Goal: Information Seeking & Learning: Learn about a topic

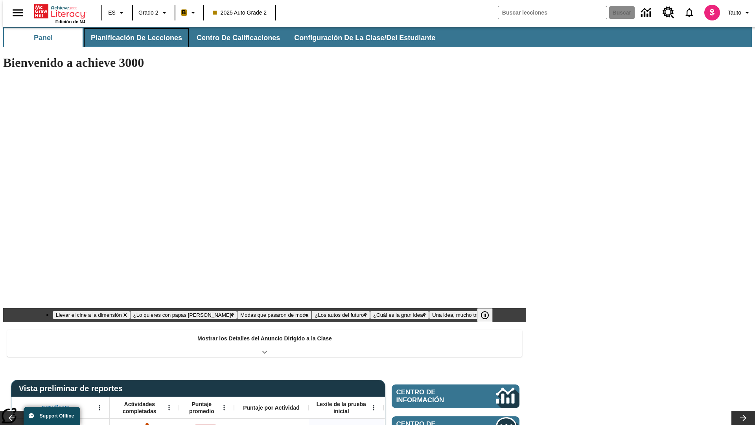
click at [132, 38] on button "Planificación de lecciones" at bounding box center [136, 37] width 105 height 19
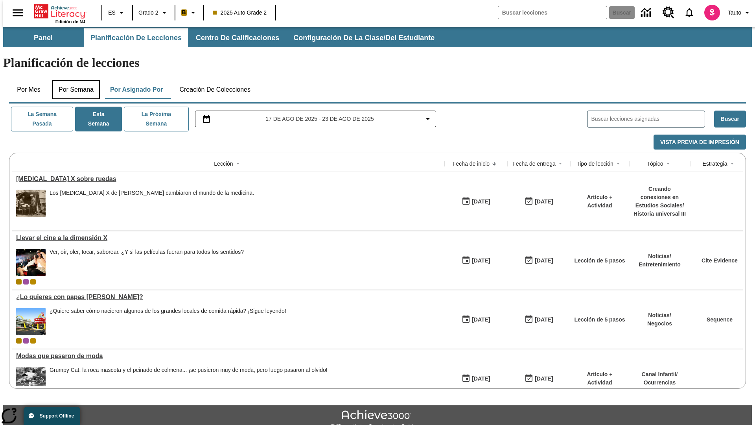
click at [74, 80] on button "Por semana" at bounding box center [76, 89] width 48 height 19
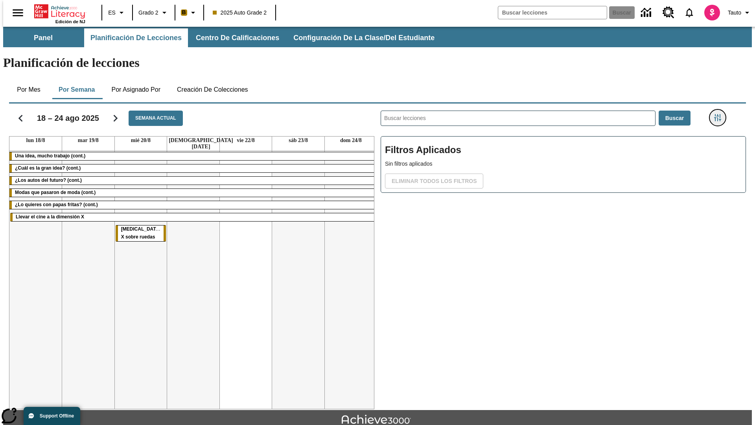
click at [720, 114] on icon "Menú lateral de filtros" at bounding box center [717, 117] width 7 height 7
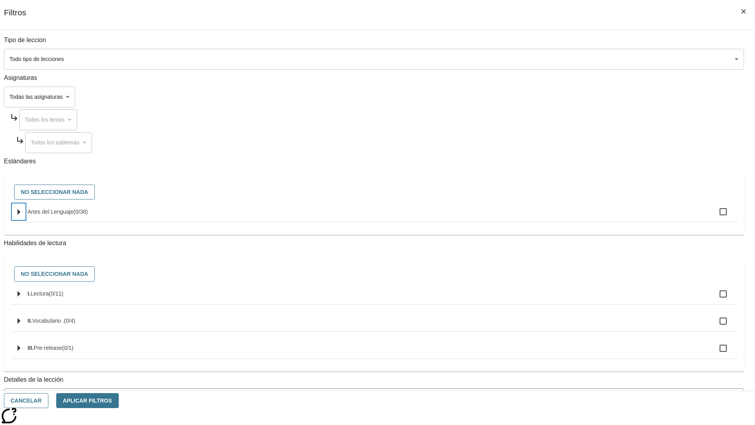
click at [20, 215] on icon "Seleccione estándares" at bounding box center [19, 212] width 3 height 6
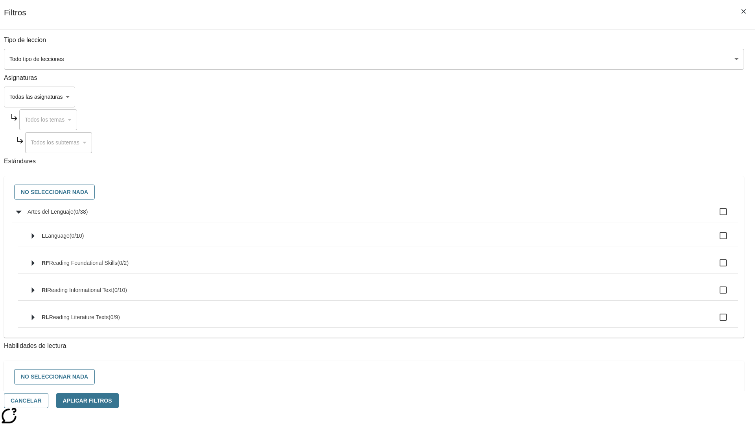
click at [572, 216] on label "Artes del Lenguaje ( 0 / 38 )" at bounding box center [380, 211] width 704 height 17
click at [715, 216] on input "Artes del Lenguaje ( 0 / 38 )" at bounding box center [723, 211] width 17 height 17
checkbox input "true"
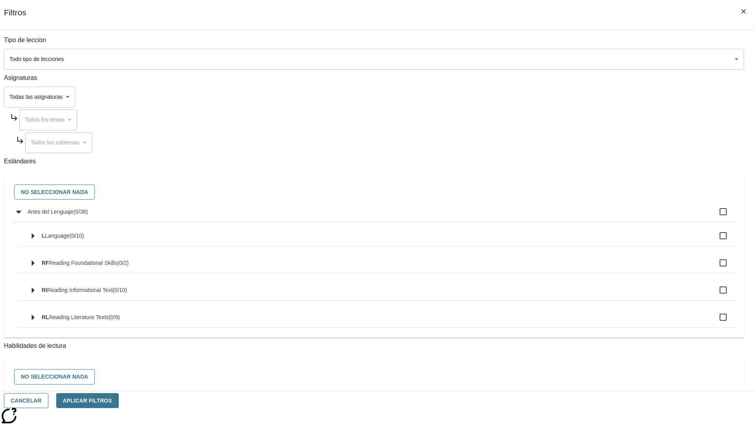
checkbox input "true"
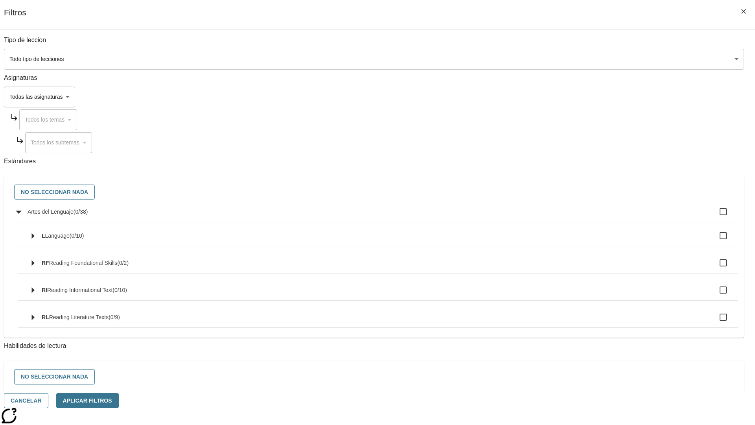
checkbox input "true"
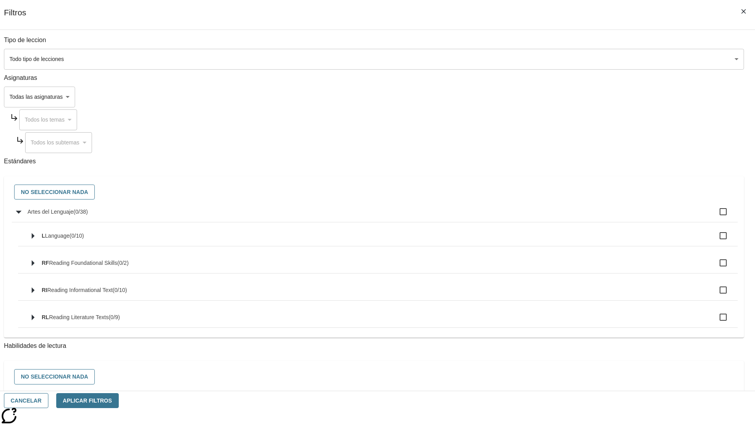
checkbox input "true"
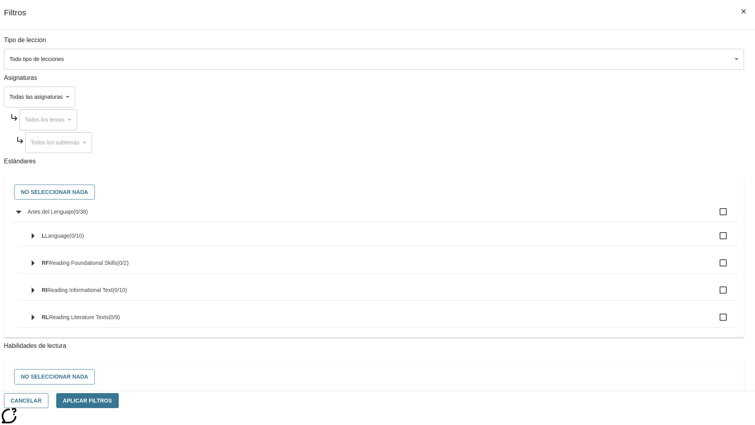
checkbox input "true"
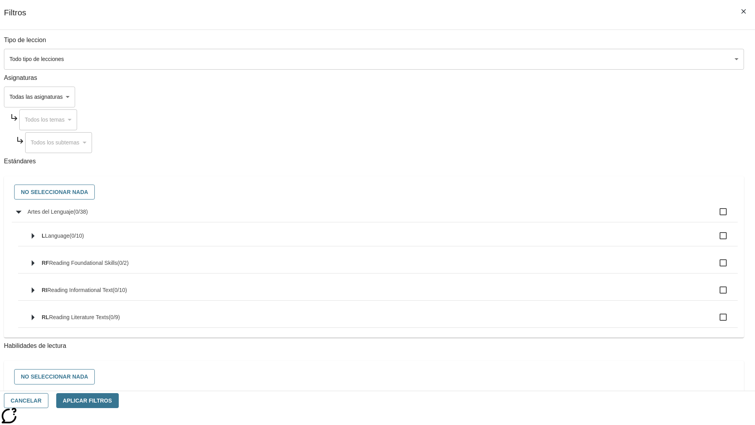
checkbox input "true"
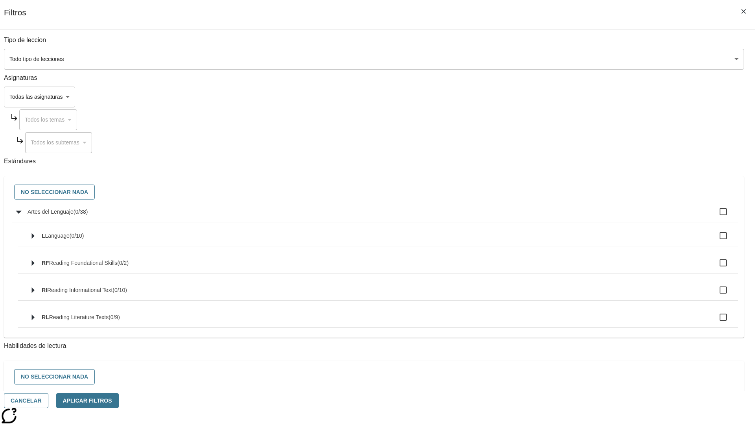
checkbox input "true"
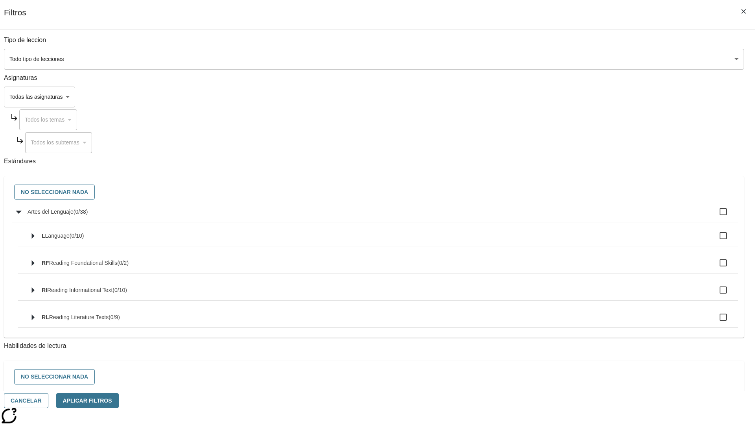
checkbox input "true"
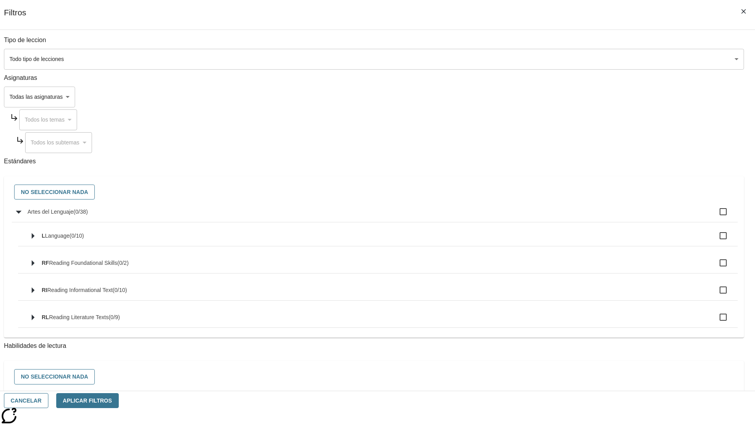
checkbox input "true"
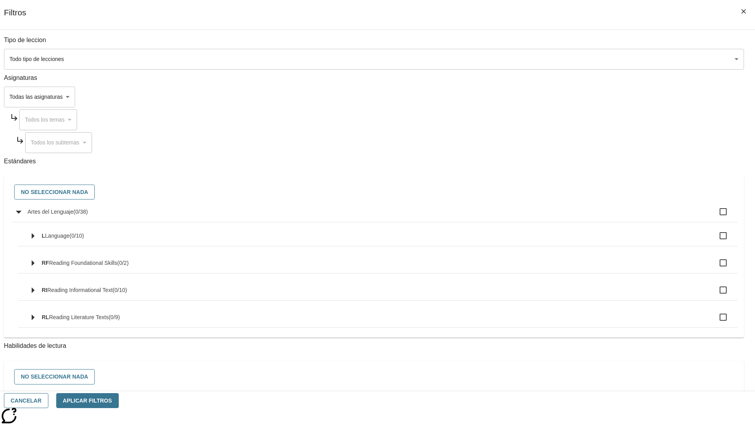
checkbox input "true"
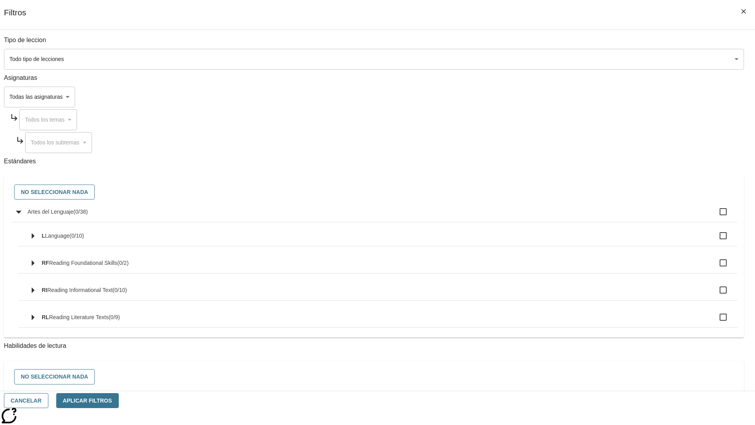
checkbox input "true"
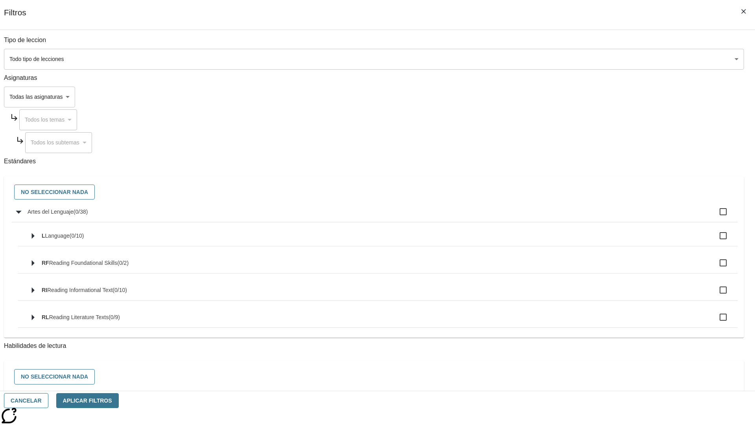
checkbox input "true"
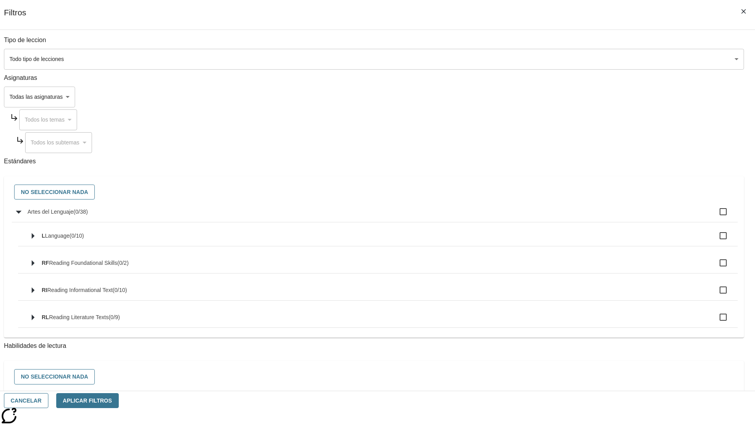
checkbox input "true"
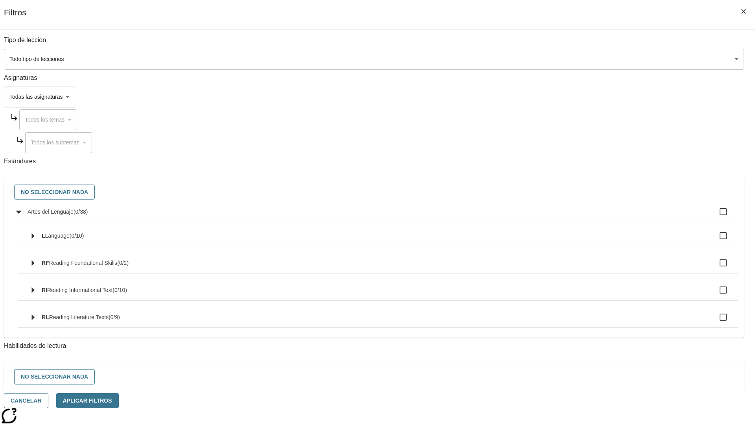
checkbox input "true"
click at [95, 192] on button "No seleccionar nada" at bounding box center [54, 191] width 81 height 15
checkbox input "false"
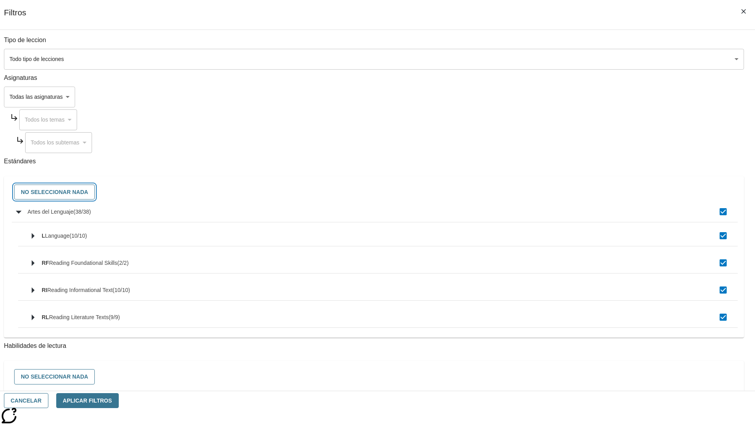
checkbox input "false"
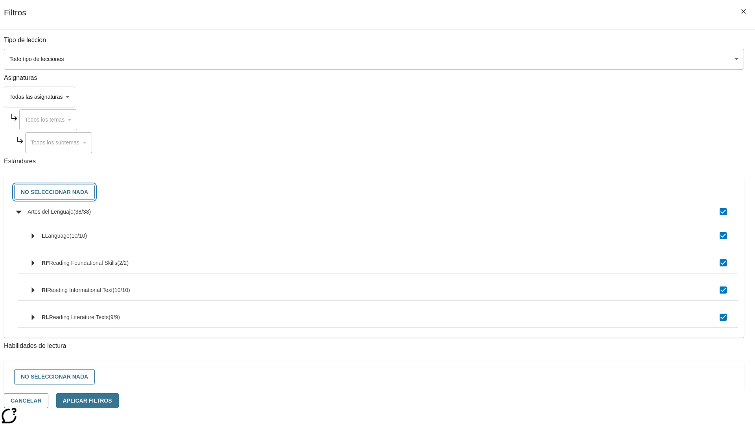
checkbox input "false"
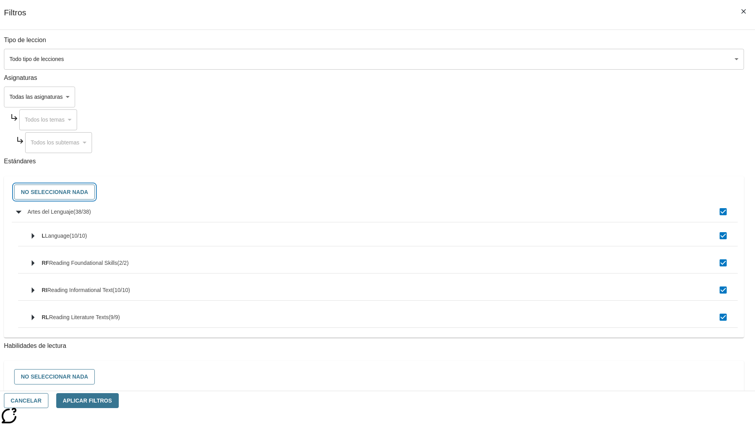
checkbox input "false"
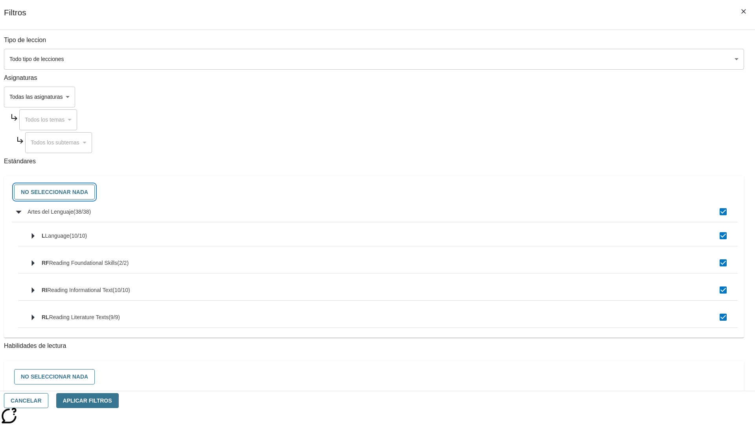
checkbox input "false"
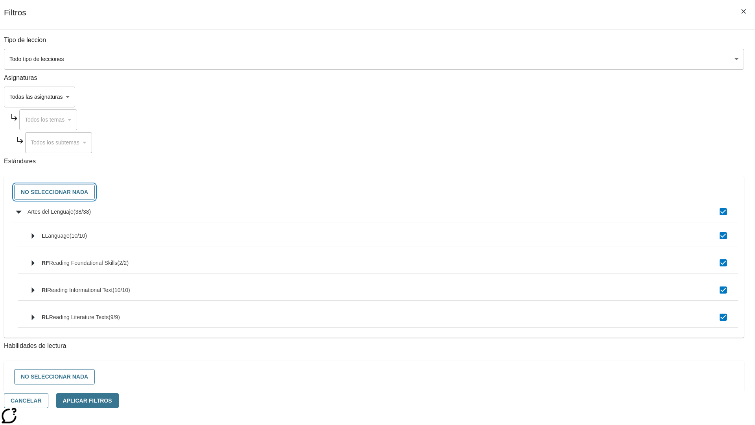
checkbox input "false"
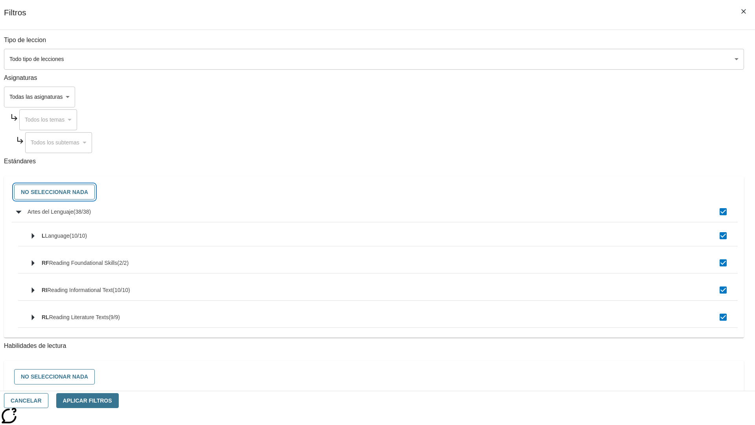
checkbox input "false"
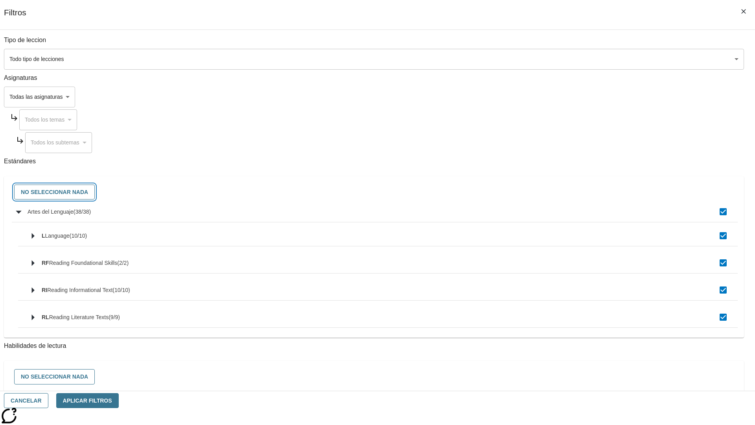
checkbox input "false"
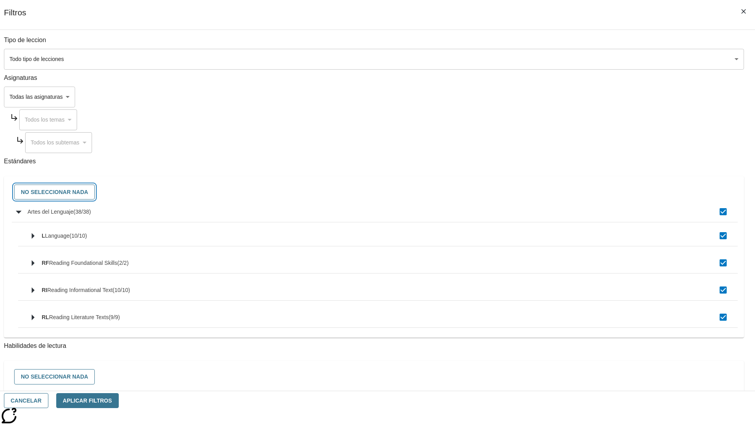
checkbox input "false"
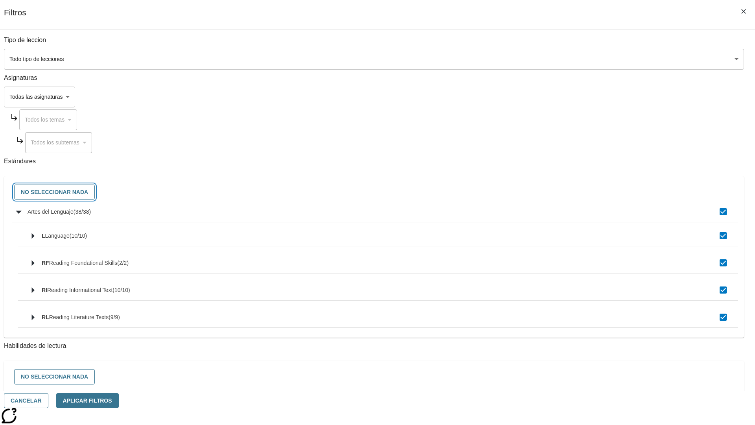
checkbox input "false"
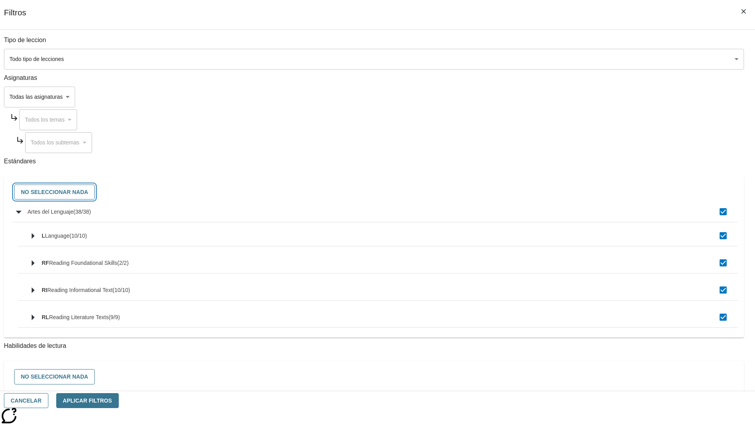
checkbox input "false"
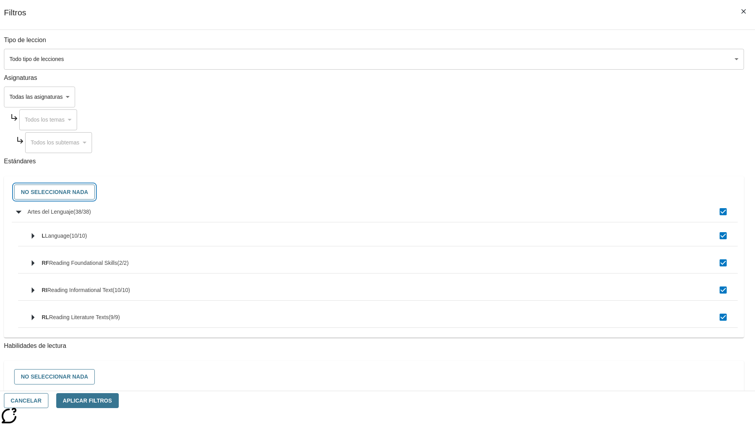
checkbox input "false"
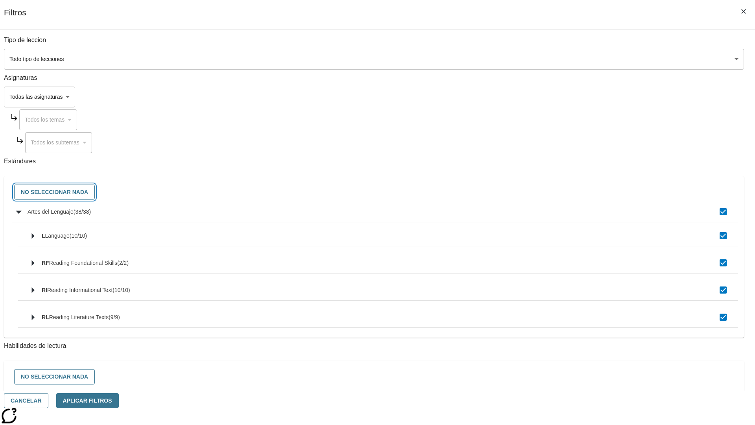
checkbox input "false"
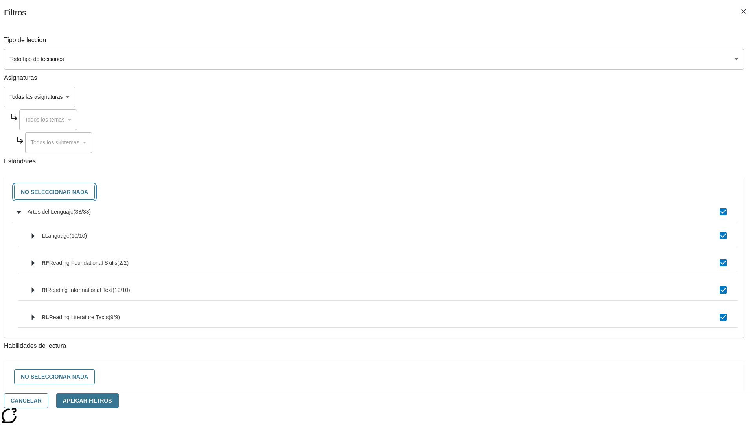
checkbox input "false"
click at [48, 400] on button "Cancelar" at bounding box center [26, 400] width 44 height 15
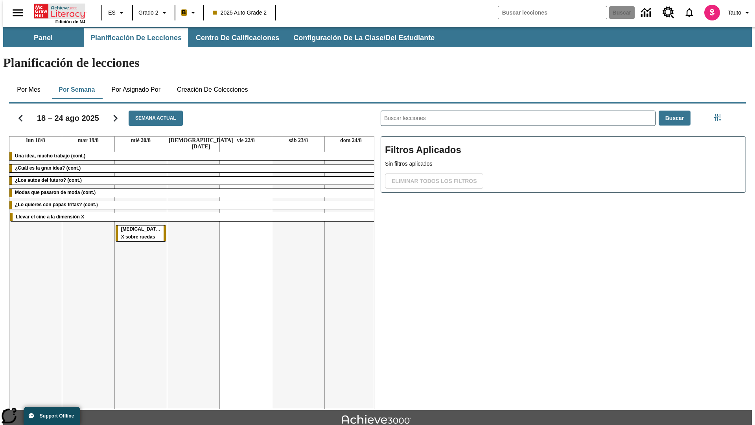
click at [57, 11] on icon "Portada" at bounding box center [60, 12] width 52 height 16
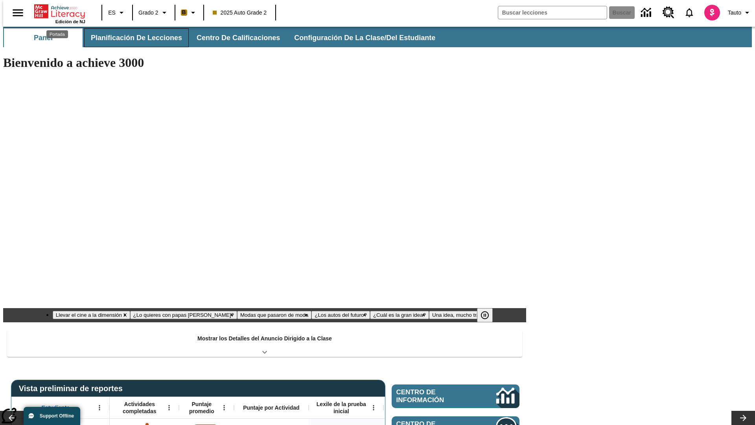
click at [132, 38] on button "Planificación de lecciones" at bounding box center [136, 37] width 105 height 19
